Goal: Task Accomplishment & Management: Use online tool/utility

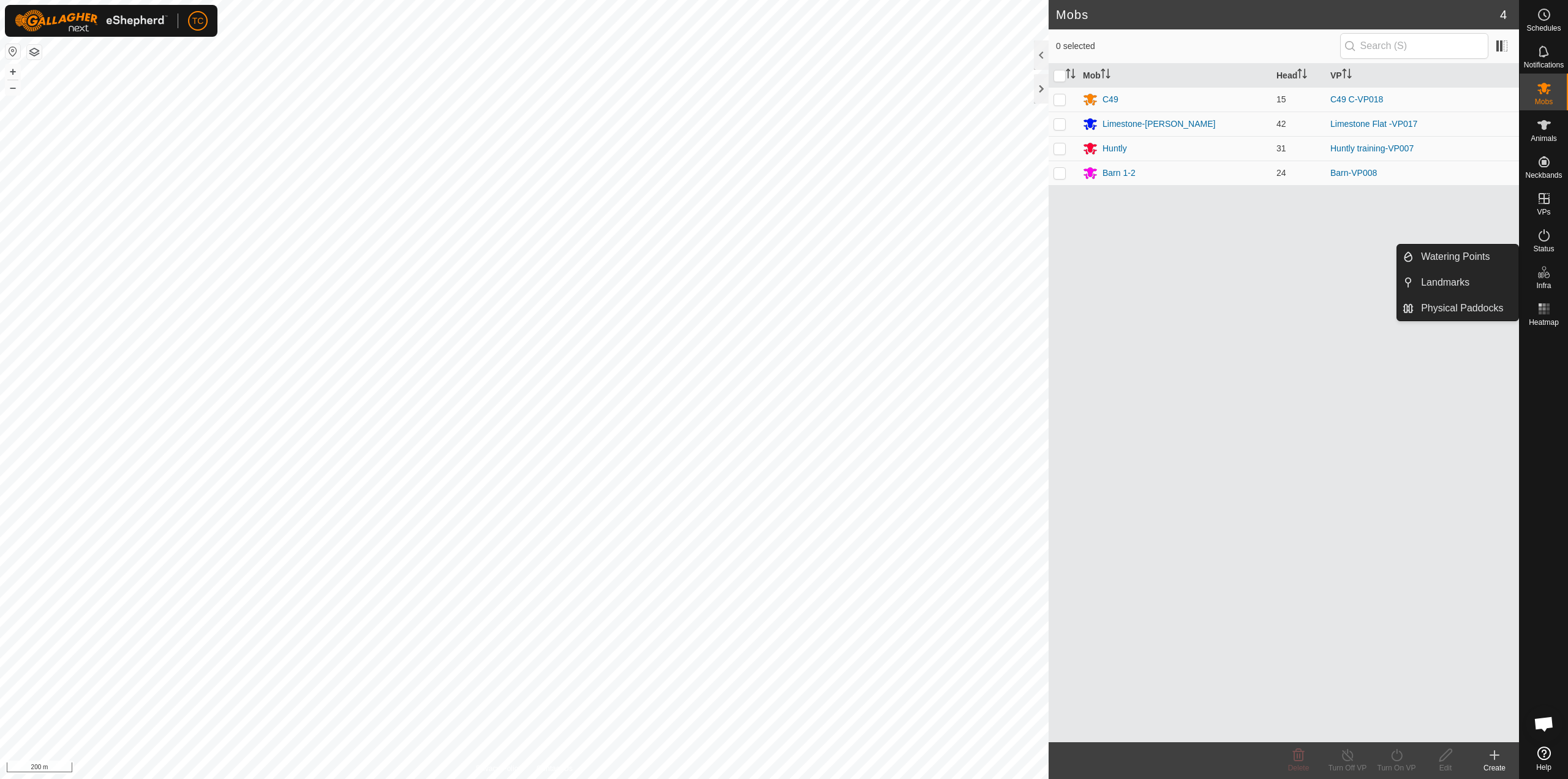
click at [1549, 270] on icon at bounding box center [1544, 272] width 15 height 15
click at [1461, 306] on link "Physical Paddocks" at bounding box center [1466, 308] width 105 height 24
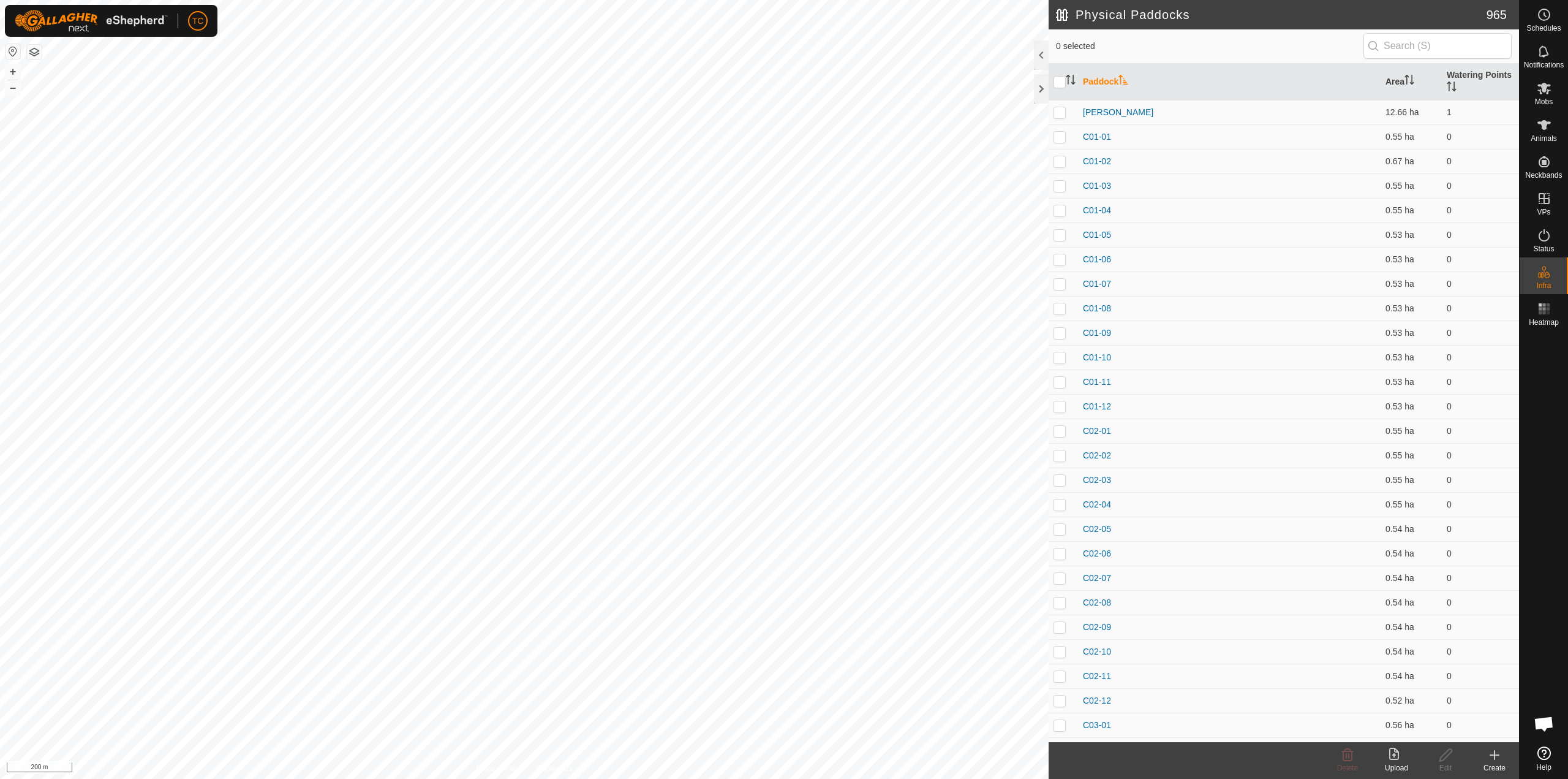
click at [1393, 761] on icon at bounding box center [1396, 755] width 15 height 15
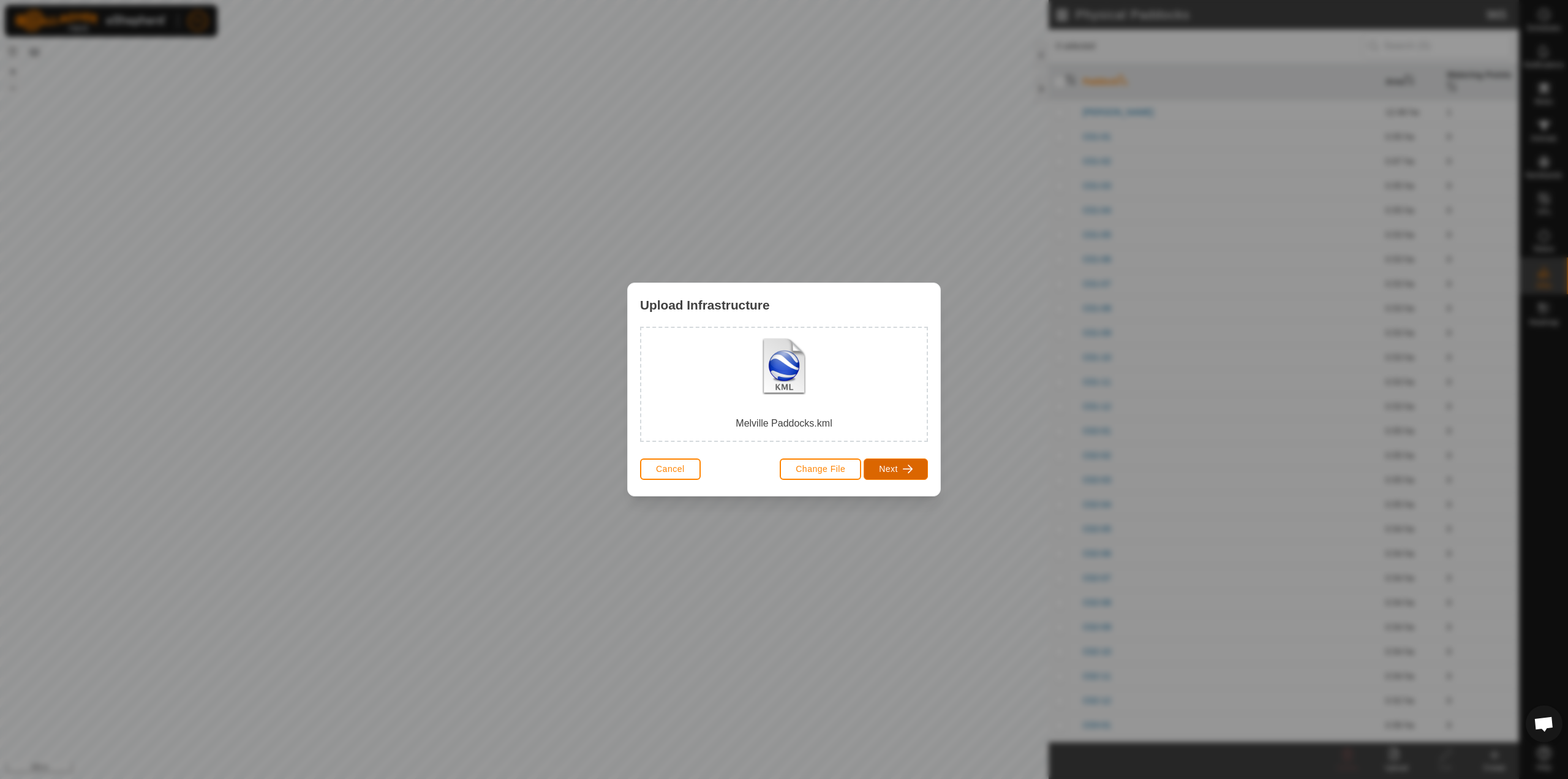
click at [888, 470] on span "Next" at bounding box center [888, 469] width 19 height 10
click at [721, 409] on div "Physical Paddock" at bounding box center [712, 413] width 68 height 36
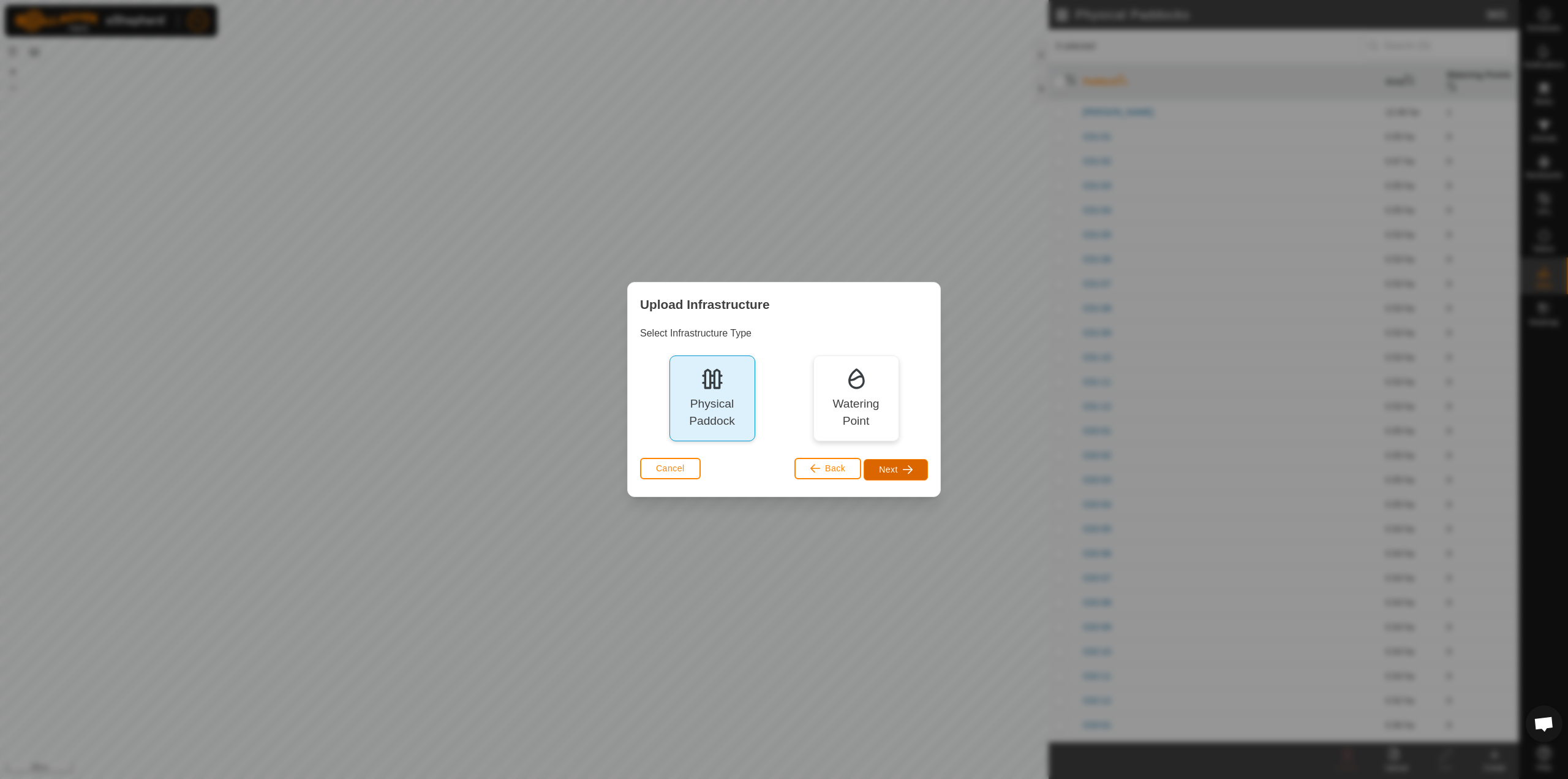
click at [892, 469] on span "Next" at bounding box center [888, 469] width 19 height 10
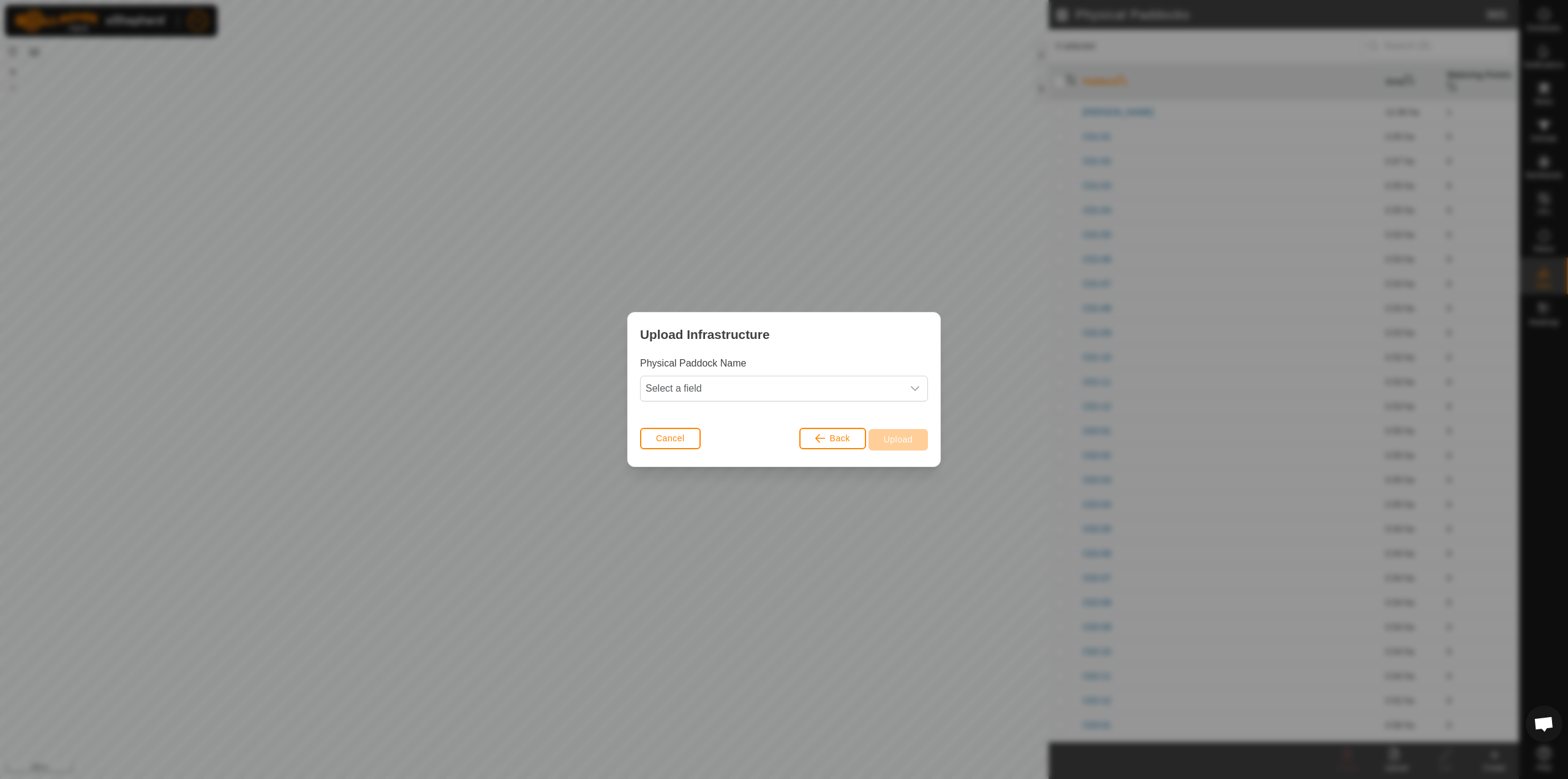
click at [815, 403] on div "Physical Paddock Name Select a field" at bounding box center [784, 390] width 312 height 67
click at [817, 397] on span "Select a field" at bounding box center [771, 388] width 262 height 24
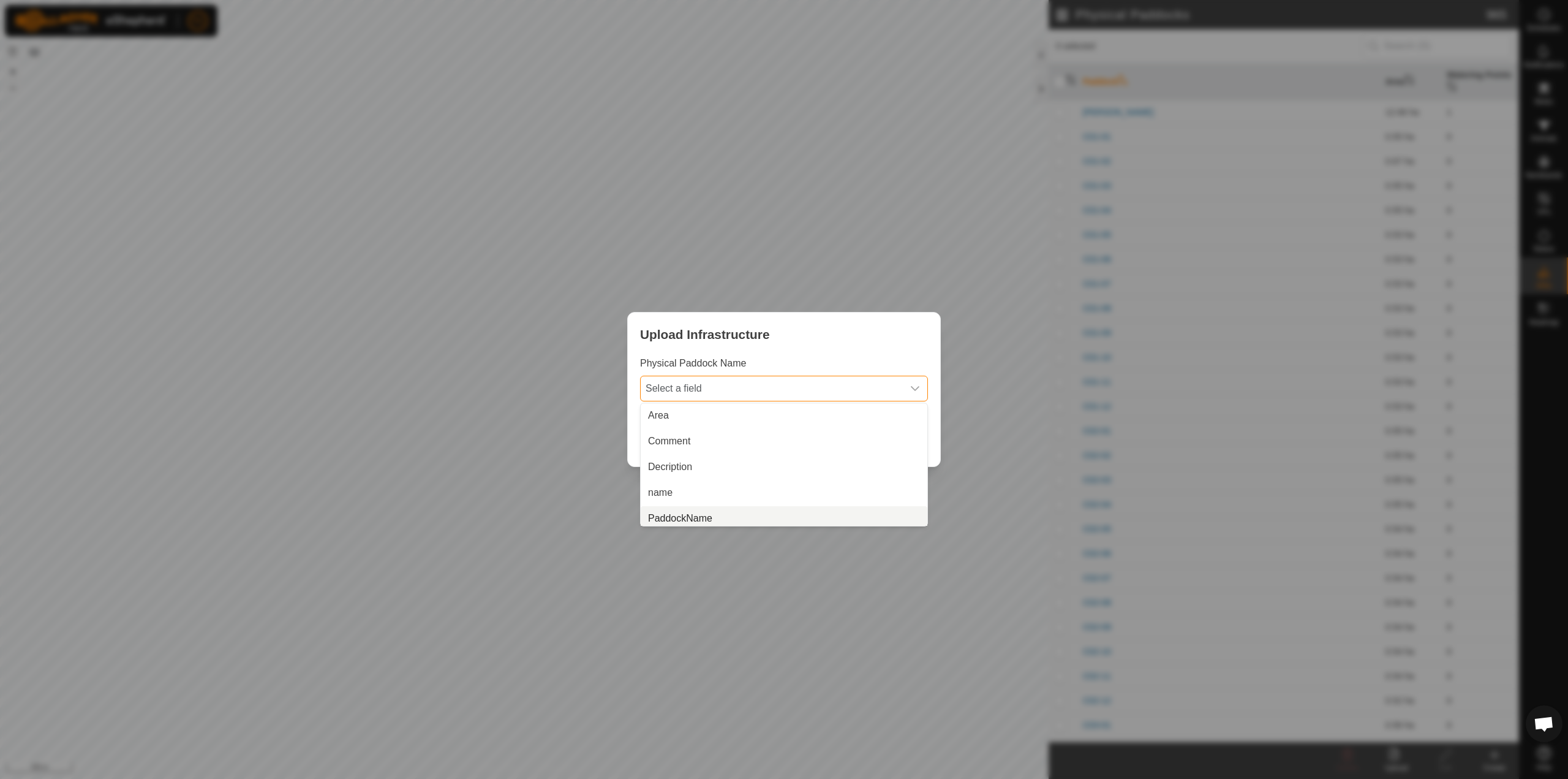
scroll to position [5, 0]
click at [757, 514] on li "PaddockName" at bounding box center [784, 513] width 287 height 24
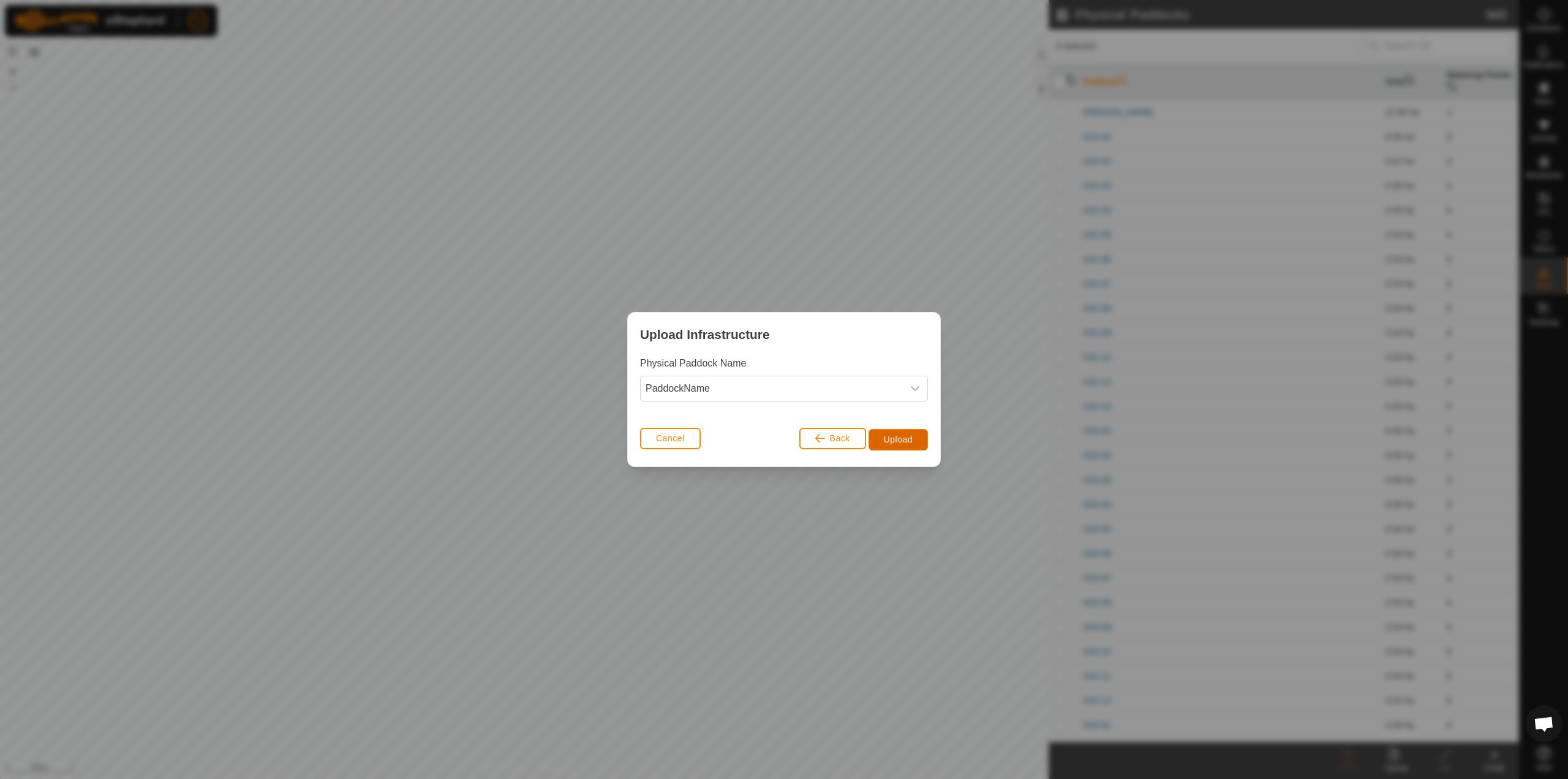
click at [901, 441] on span "Upload" at bounding box center [898, 439] width 29 height 10
click at [896, 438] on span "Upload" at bounding box center [898, 439] width 29 height 10
click at [861, 344] on div "Upload Infrastructure" at bounding box center [784, 334] width 312 height 43
click at [686, 437] on button "Cancel" at bounding box center [670, 438] width 61 height 21
